Goal: Transaction & Acquisition: Obtain resource

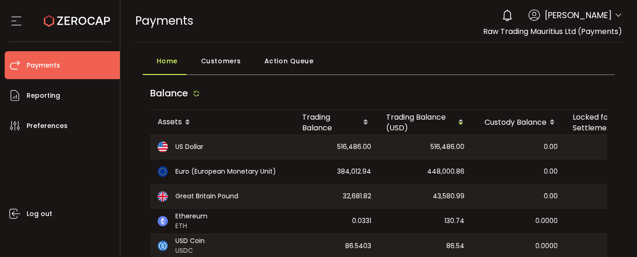
click at [615, 14] on icon at bounding box center [618, 15] width 7 height 7
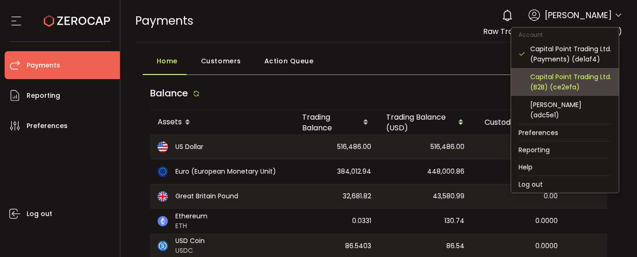
click at [560, 85] on div "Capital Point Trading Ltd. (B2B) (ce2efa)" at bounding box center [570, 82] width 81 height 21
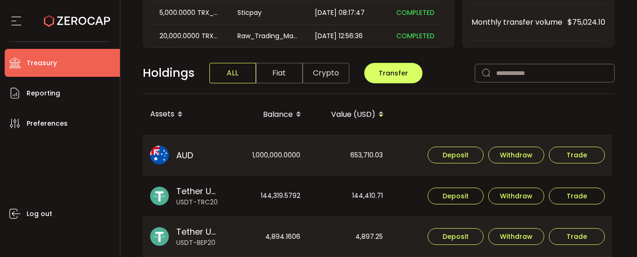
scroll to position [140, 0]
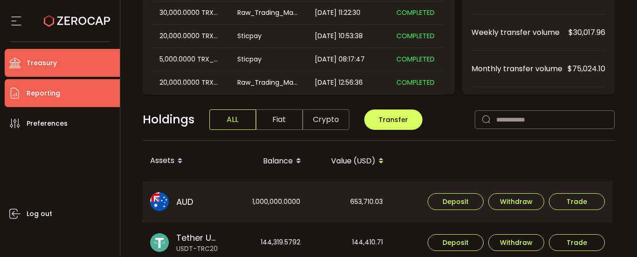
click at [66, 103] on li "Reporting" at bounding box center [62, 93] width 115 height 28
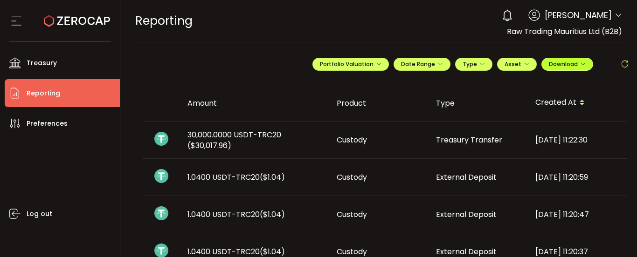
click at [555, 68] on span "Download" at bounding box center [567, 64] width 37 height 8
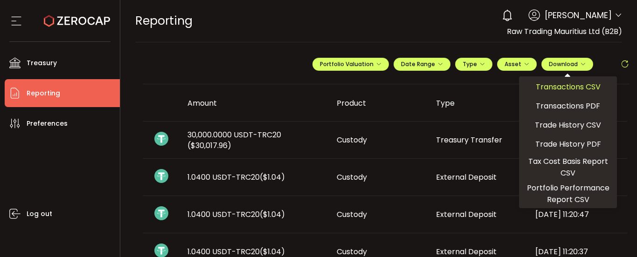
click at [548, 88] on span "Transactions CSV" at bounding box center [568, 87] width 65 height 12
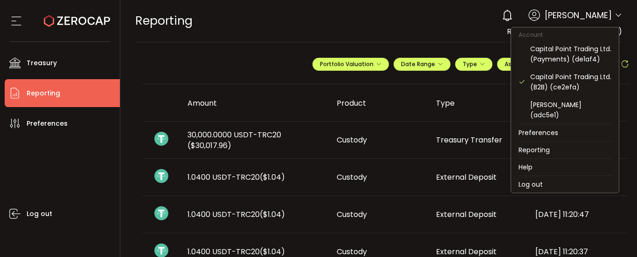
click at [615, 14] on icon at bounding box center [618, 15] width 7 height 7
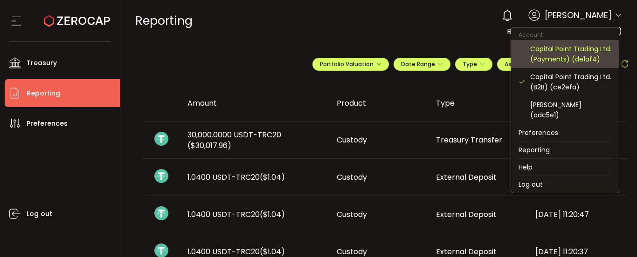
click at [561, 59] on div "Capital Point Trading Ltd. (Payments) (de1af4)" at bounding box center [570, 54] width 81 height 21
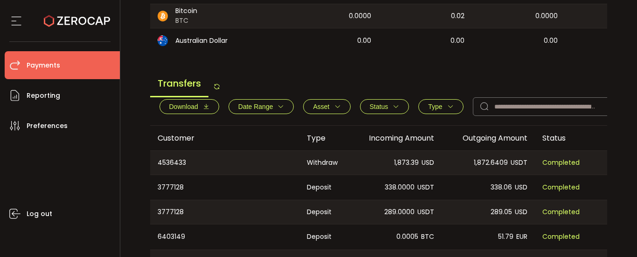
scroll to position [326, 0]
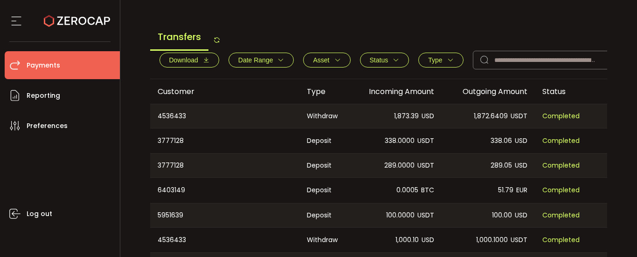
click at [201, 64] on span "Download" at bounding box center [189, 59] width 40 height 7
